Goal: Answer question/provide support: Answer question/provide support

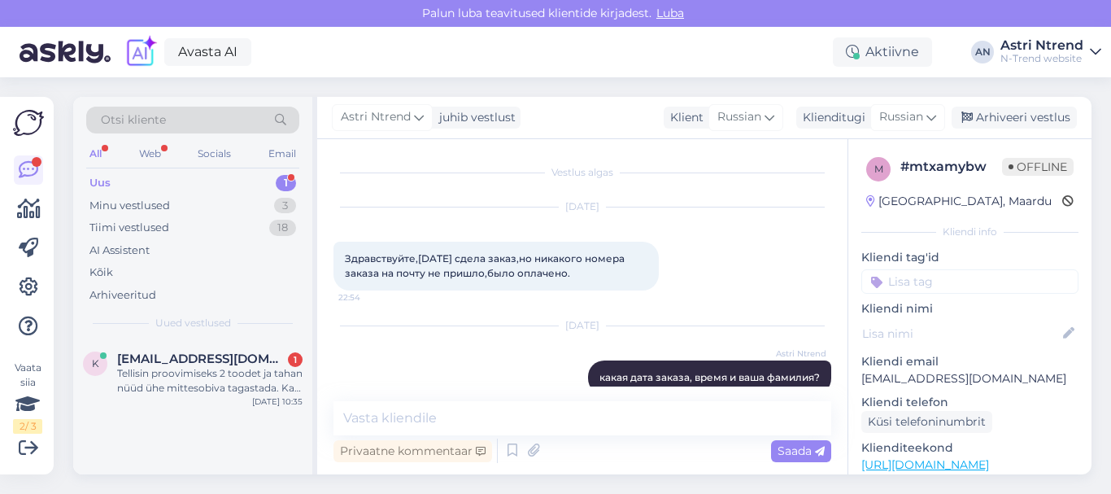
scroll to position [26, 0]
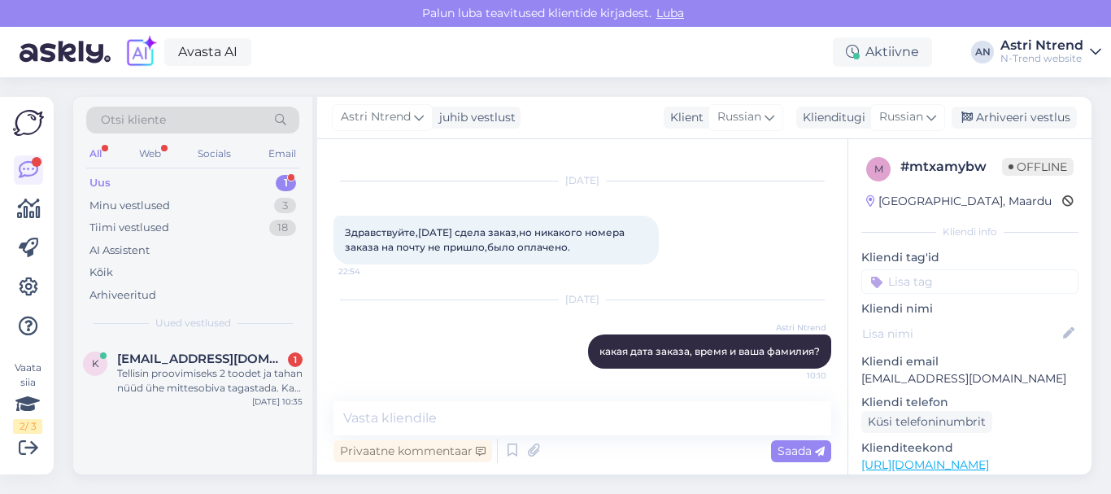
click at [287, 184] on div "1" at bounding box center [286, 183] width 20 height 16
click at [284, 179] on div "1" at bounding box center [286, 183] width 20 height 16
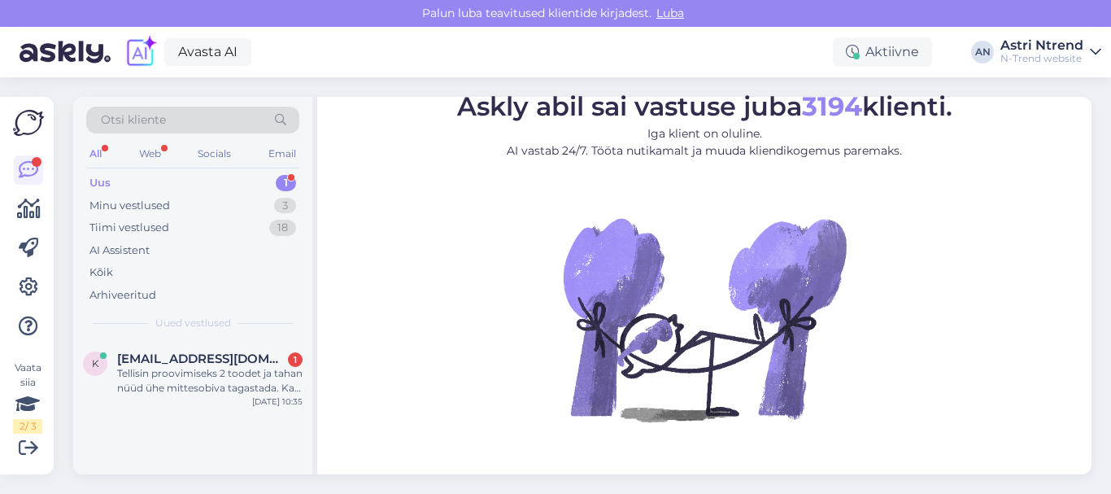
click at [286, 180] on div "1" at bounding box center [286, 183] width 20 height 16
click at [186, 378] on div "Tellisin proovimiseks 2 toodet ja tahan nüüd ühe mittesobiva tagastada. Kas saa…" at bounding box center [209, 380] width 185 height 29
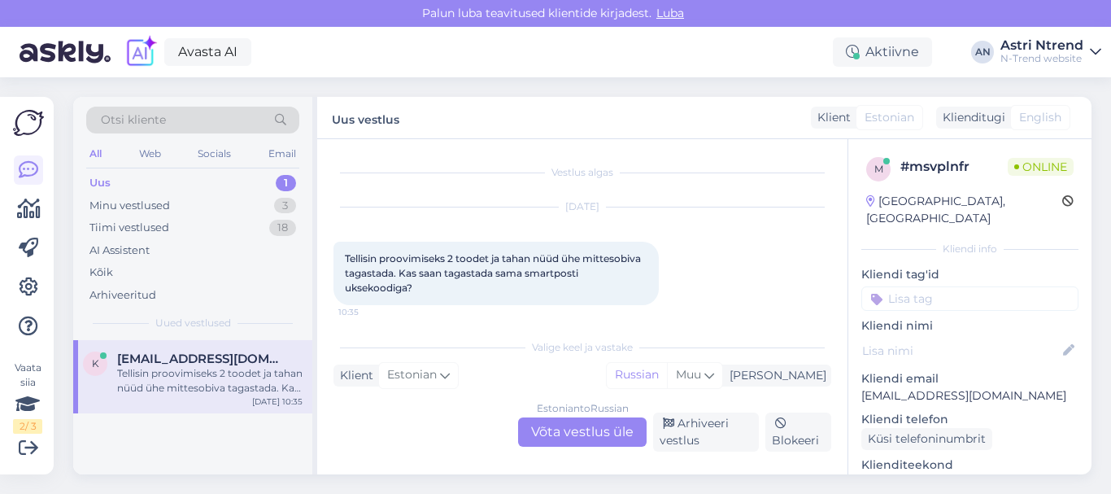
scroll to position [7, 0]
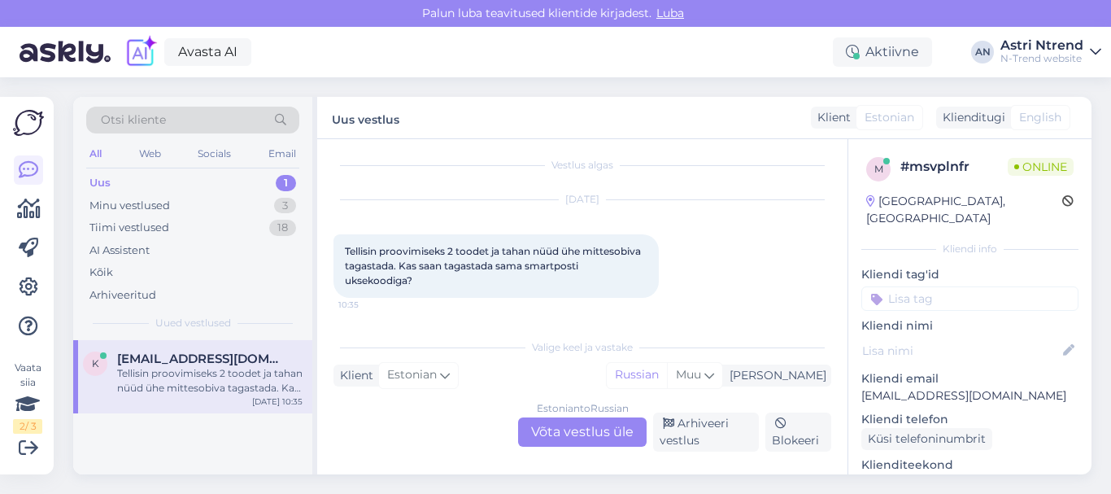
click at [549, 435] on div "Estonian to Russian Võta vestlus üle" at bounding box center [582, 431] width 129 height 29
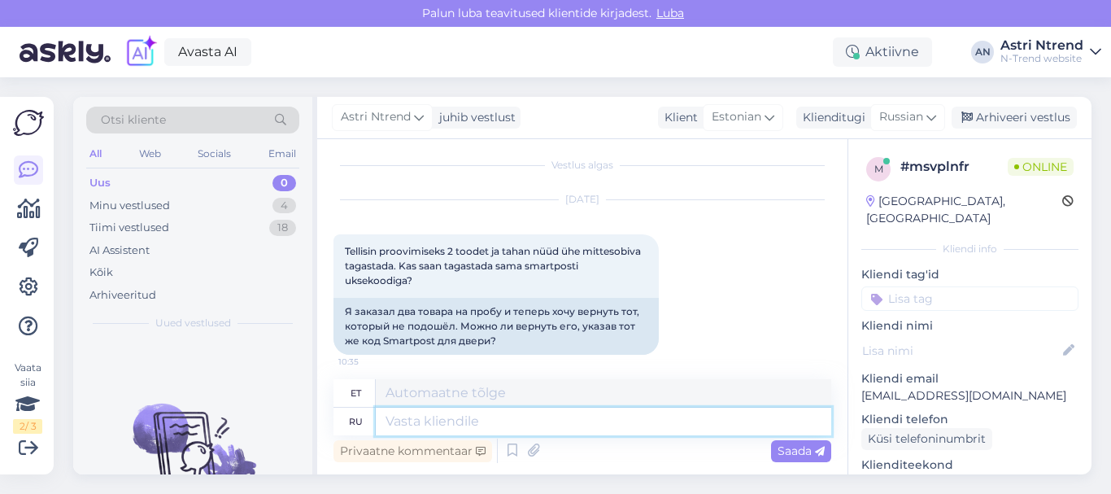
click at [454, 422] on textarea at bounding box center [604, 422] width 456 height 28
click at [225, 347] on div "Uued vestlused tulevad siia." at bounding box center [192, 407] width 239 height 134
click at [472, 421] on textarea at bounding box center [604, 422] width 456 height 28
type textarea "Д"
type textarea "D"
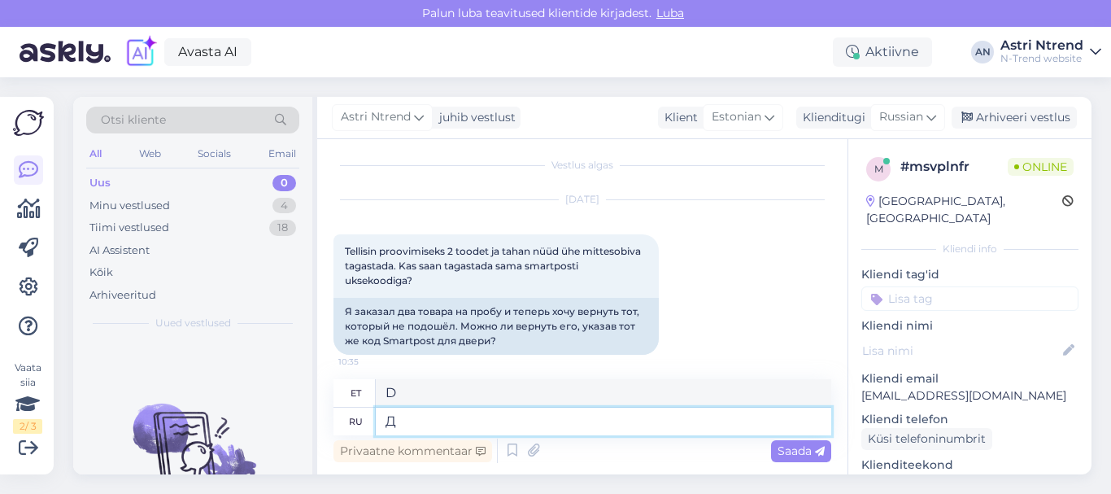
type textarea "Да"
type textarea "Jah"
type textarea "Да"
click at [781, 452] on span "Saada" at bounding box center [801, 450] width 47 height 15
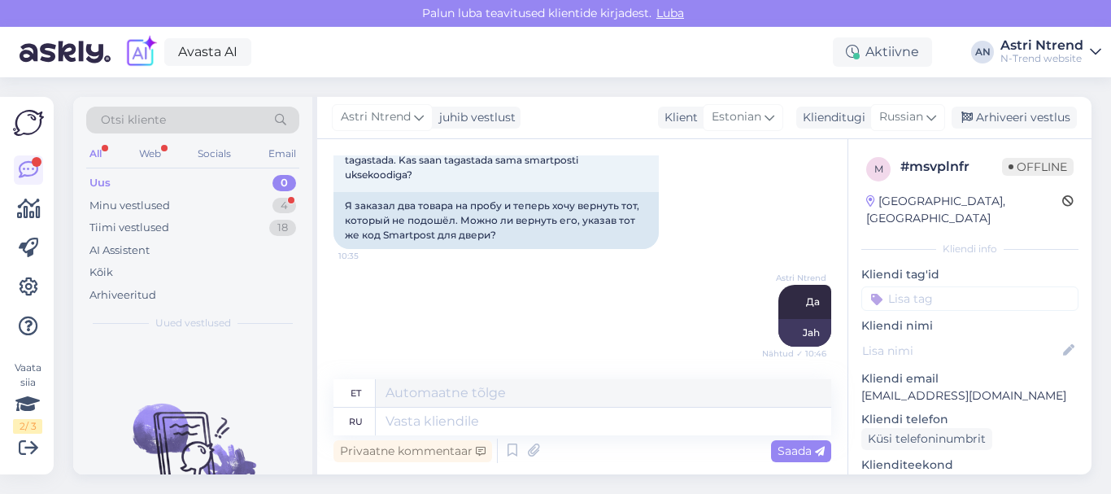
scroll to position [211, 0]
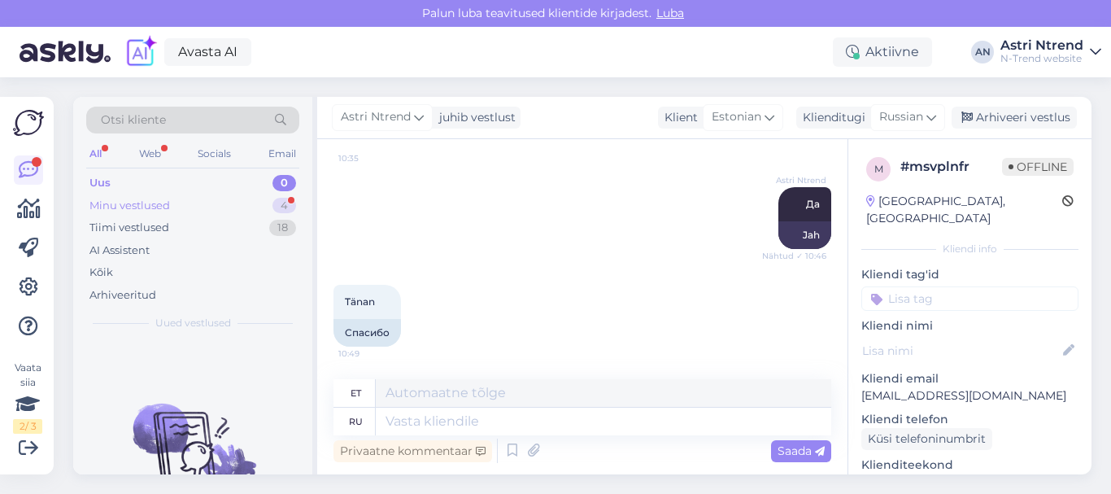
click at [280, 202] on div "4" at bounding box center [285, 206] width 24 height 16
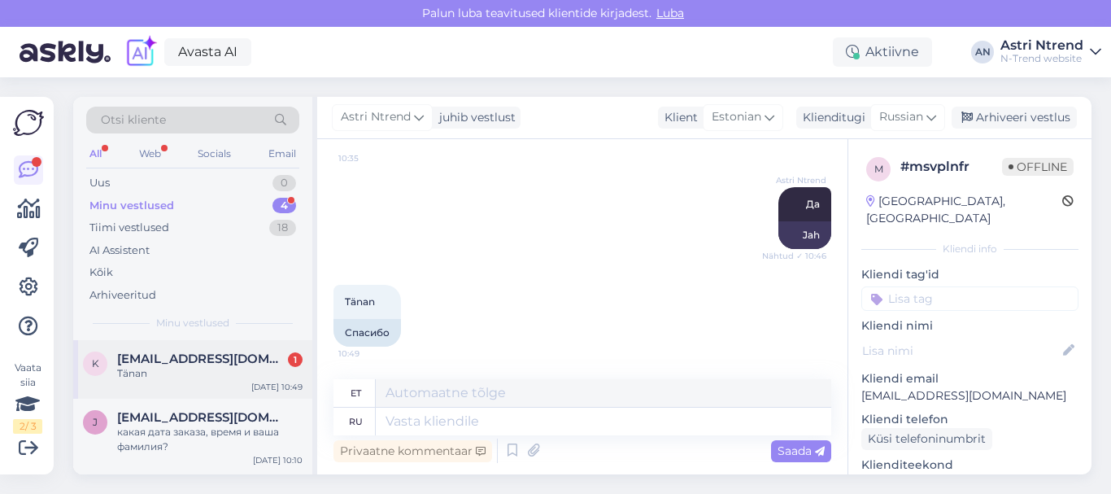
click at [146, 373] on div "Tänan" at bounding box center [209, 373] width 185 height 15
click at [163, 429] on div "какая дата заказа, время и ваша фамилия?" at bounding box center [209, 439] width 185 height 29
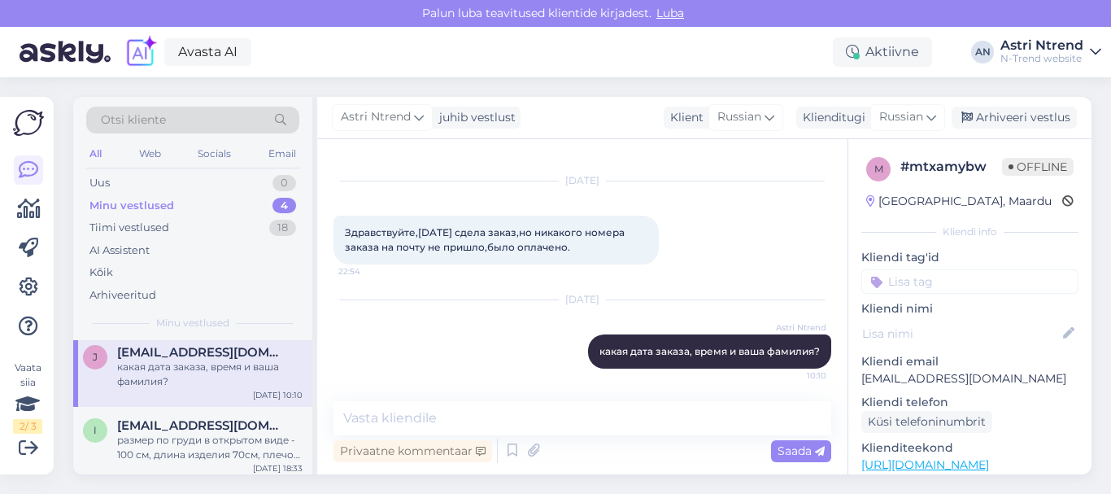
scroll to position [0, 0]
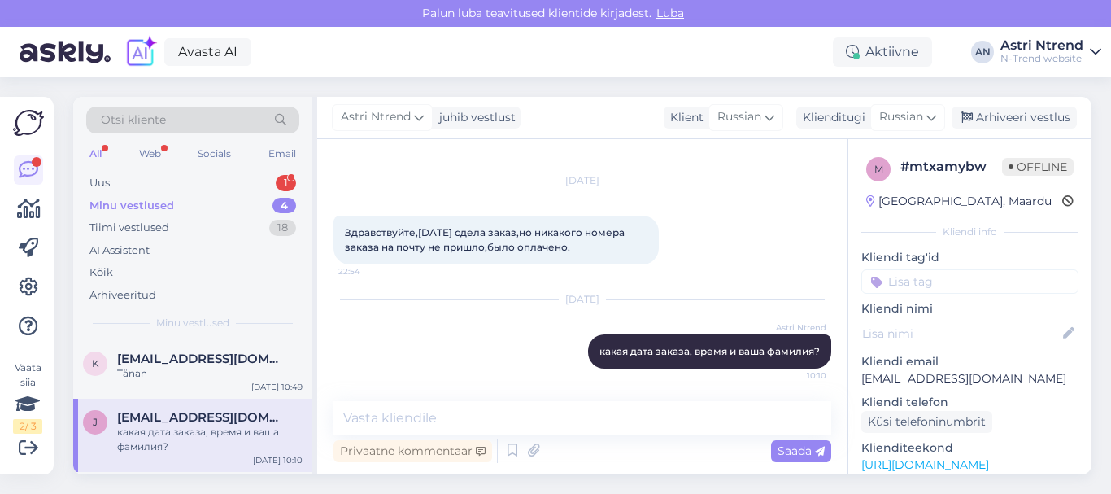
click at [169, 198] on div "Minu vestlused" at bounding box center [131, 206] width 85 height 16
click at [294, 174] on div "Uus 1" at bounding box center [192, 183] width 213 height 23
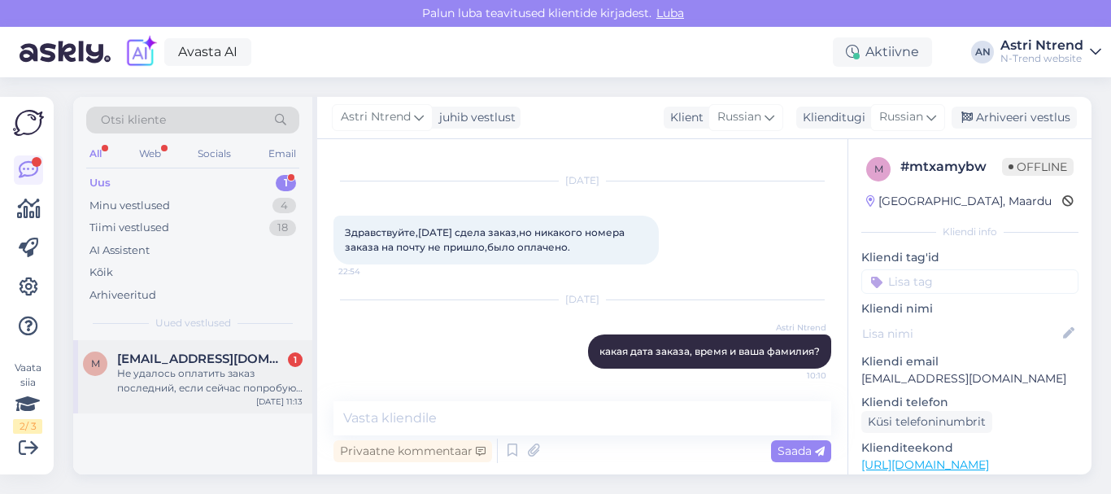
click at [181, 379] on div "Не удалось оплатить заказ последний, если сейчас попробую еще раз деньги не спи…" at bounding box center [209, 380] width 185 height 29
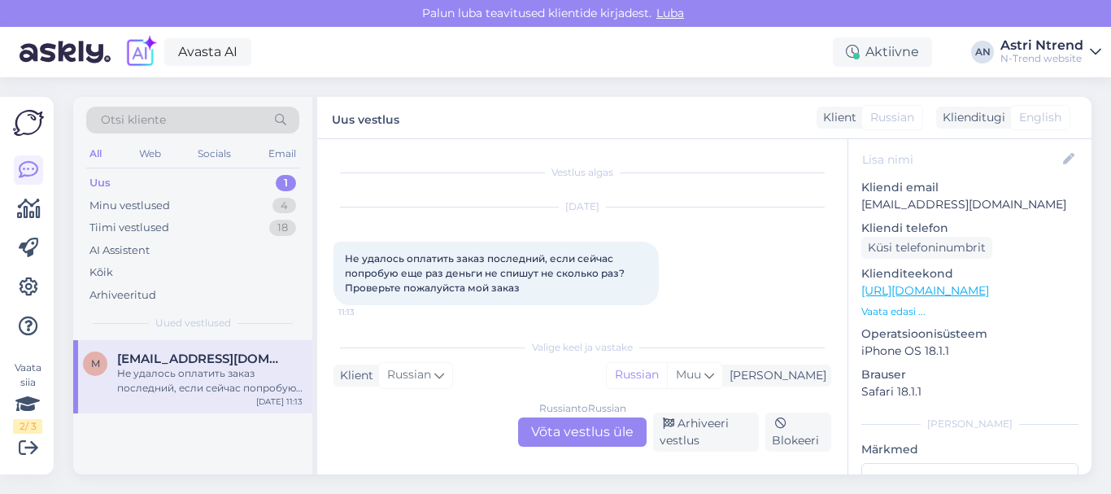
scroll to position [163, 0]
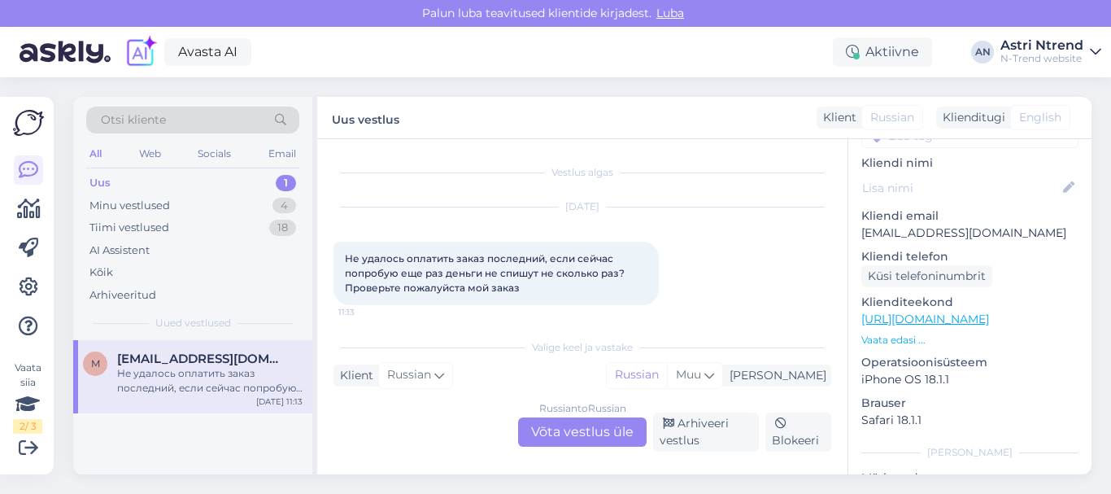
click at [989, 312] on link "https://ntrend.eu/ru/sovershenie_pokupok?submitReorder=true" at bounding box center [925, 319] width 128 height 15
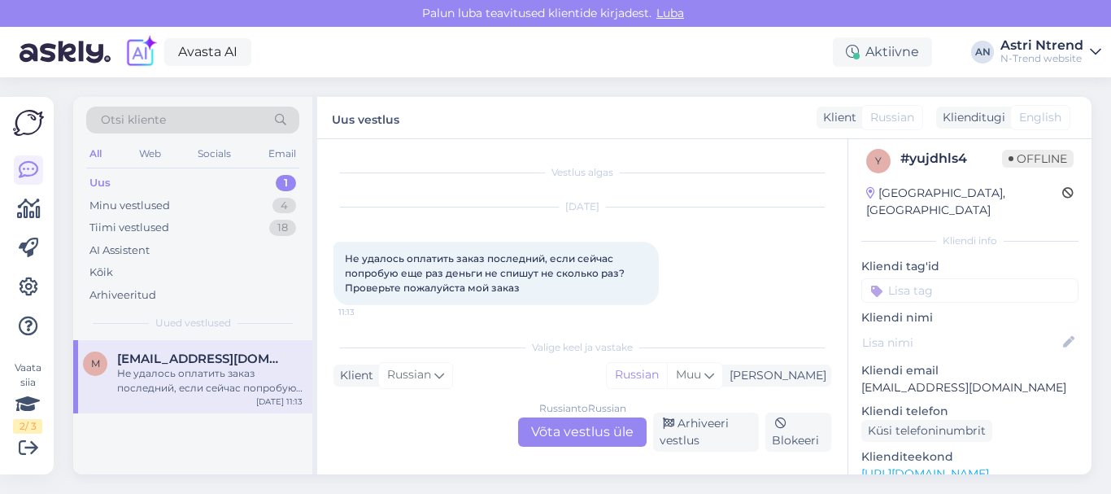
scroll to position [0, 0]
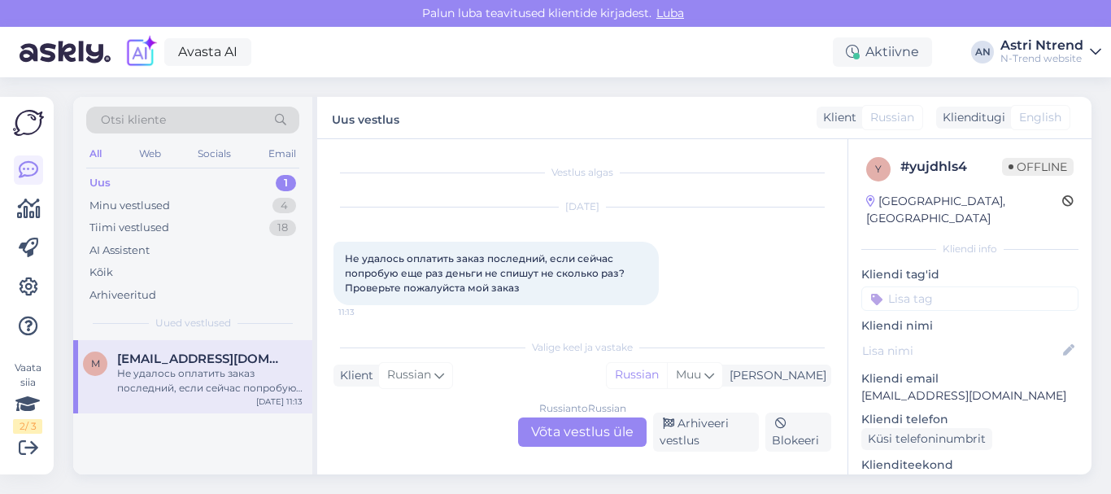
click at [574, 433] on div "Russian to Russian Võta vestlus üle" at bounding box center [582, 431] width 129 height 29
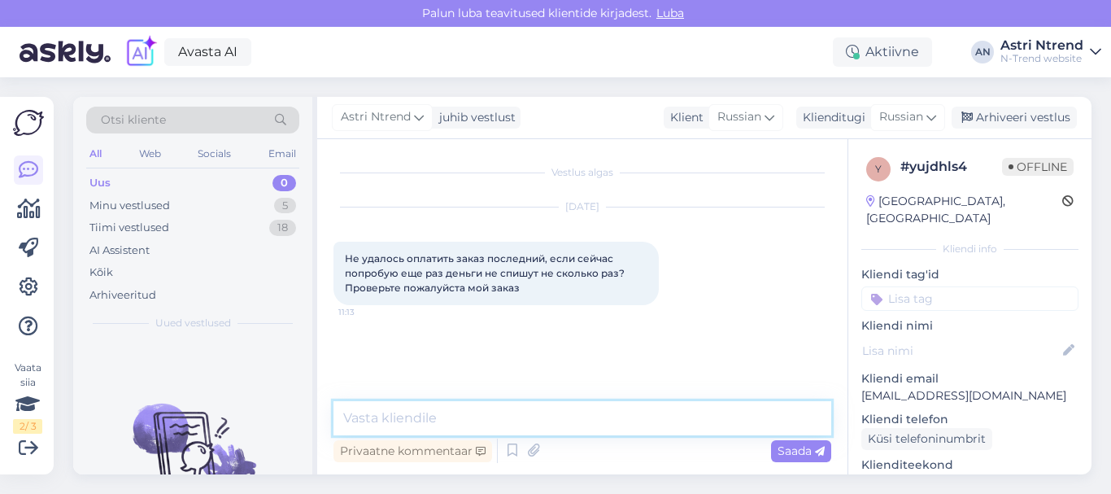
click at [601, 418] on textarea at bounding box center [583, 418] width 498 height 34
type textarea "На вопрос оплаты Вам ответит наш специалист в понедельник"
click at [792, 447] on span "Saada" at bounding box center [801, 450] width 47 height 15
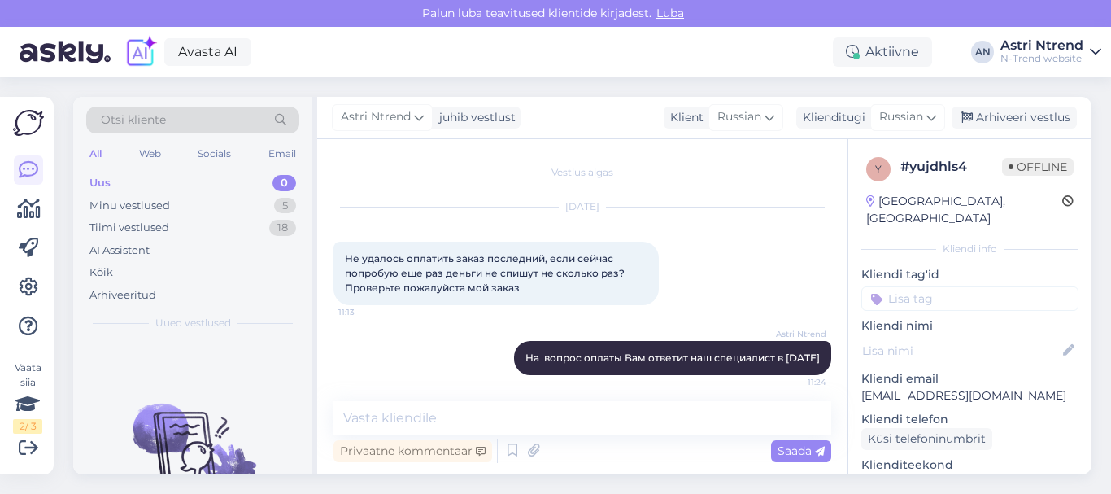
scroll to position [21, 0]
